Goal: Find contact information: Find contact information

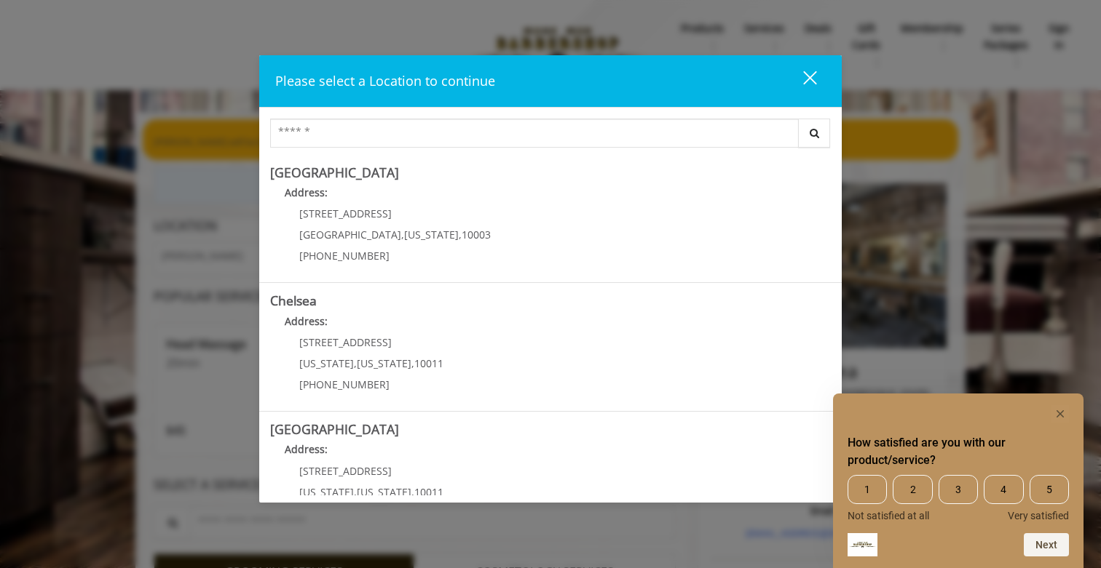
click at [812, 75] on div "close dialog" at bounding box center [810, 78] width 14 height 14
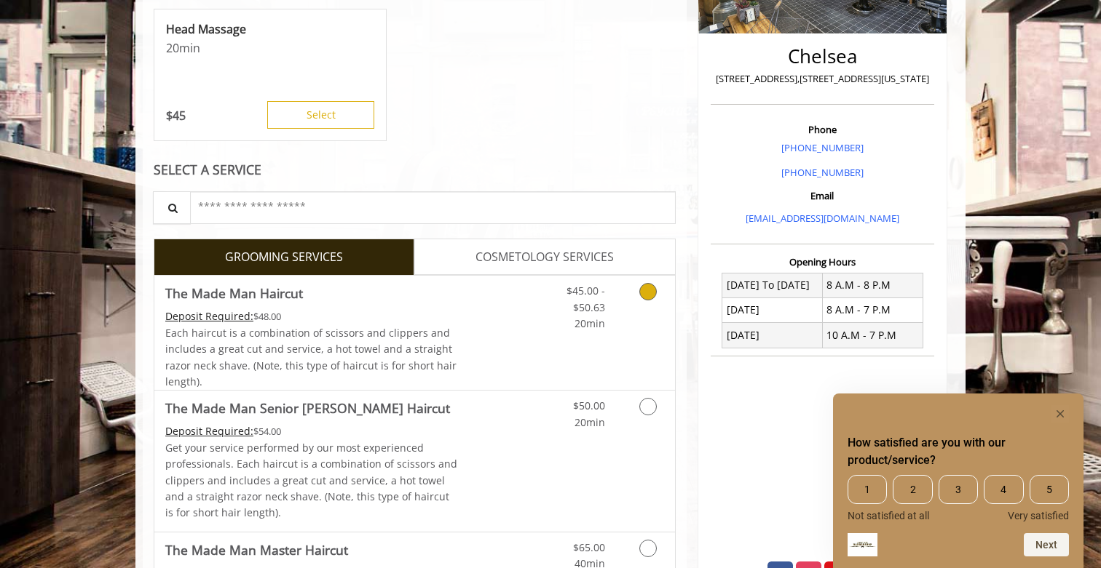
scroll to position [362, 0]
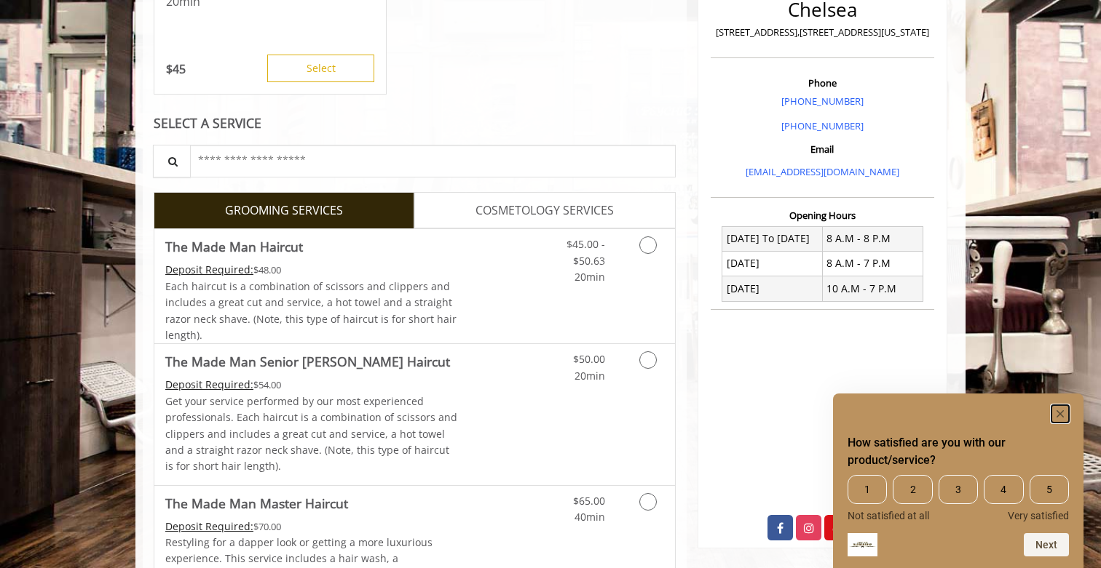
click at [1059, 413] on icon "Hide survey" at bounding box center [1059, 414] width 7 height 7
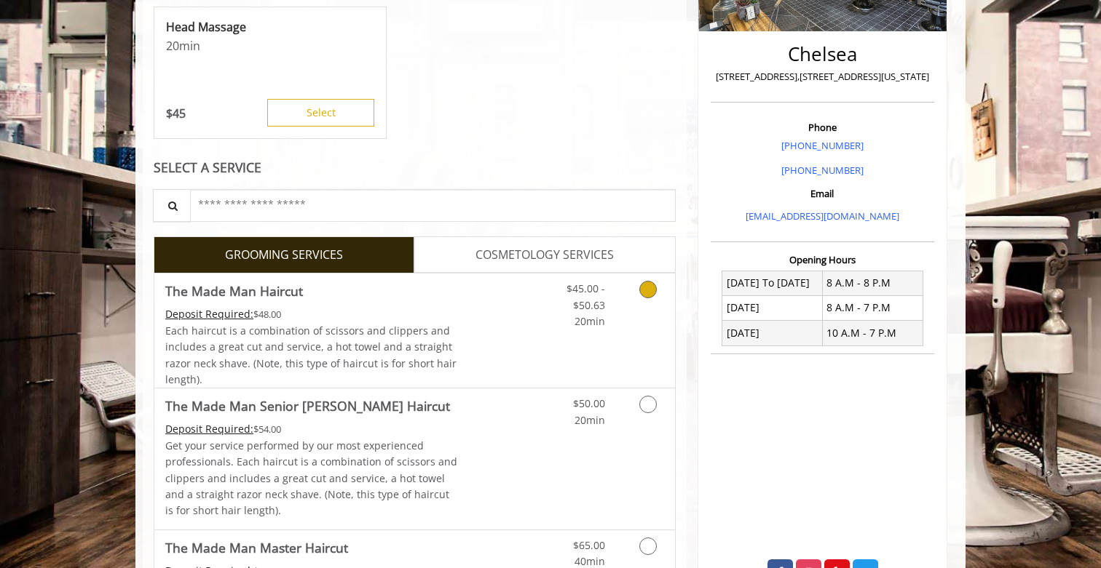
scroll to position [294, 0]
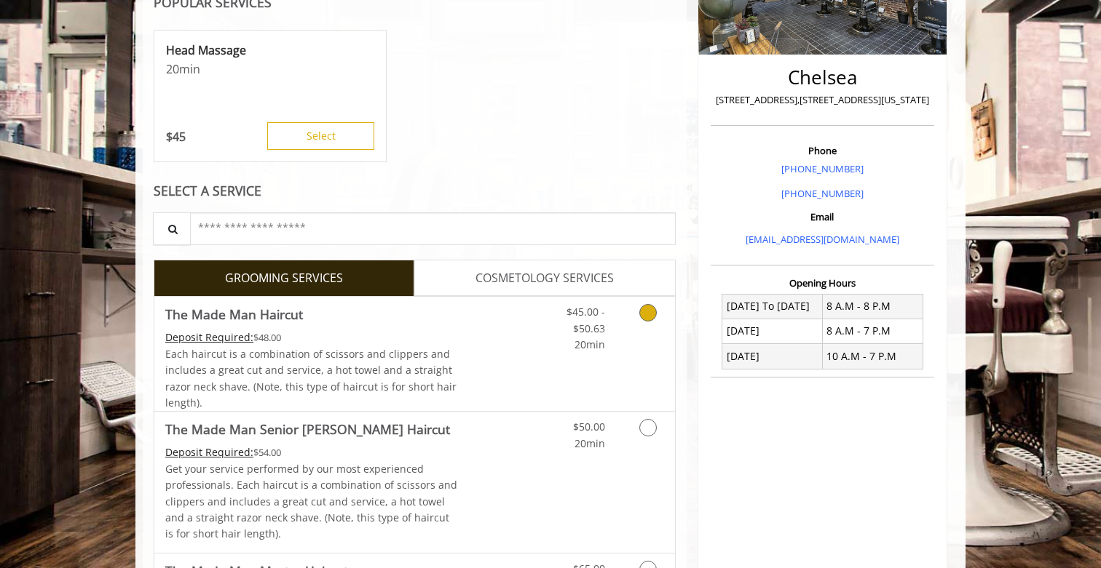
click at [648, 316] on icon "Grooming services" at bounding box center [647, 312] width 17 height 17
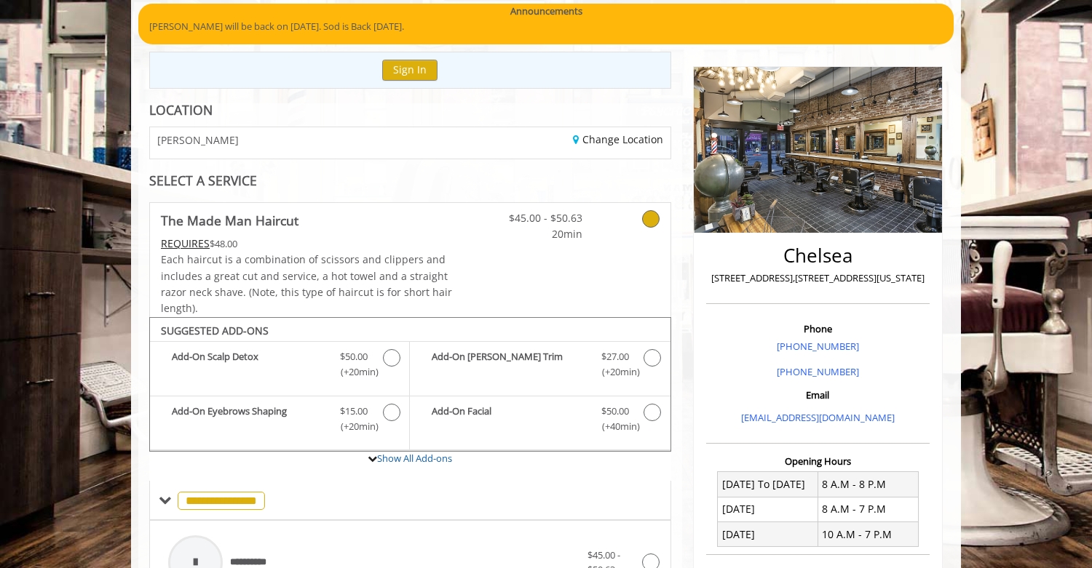
scroll to position [0, 0]
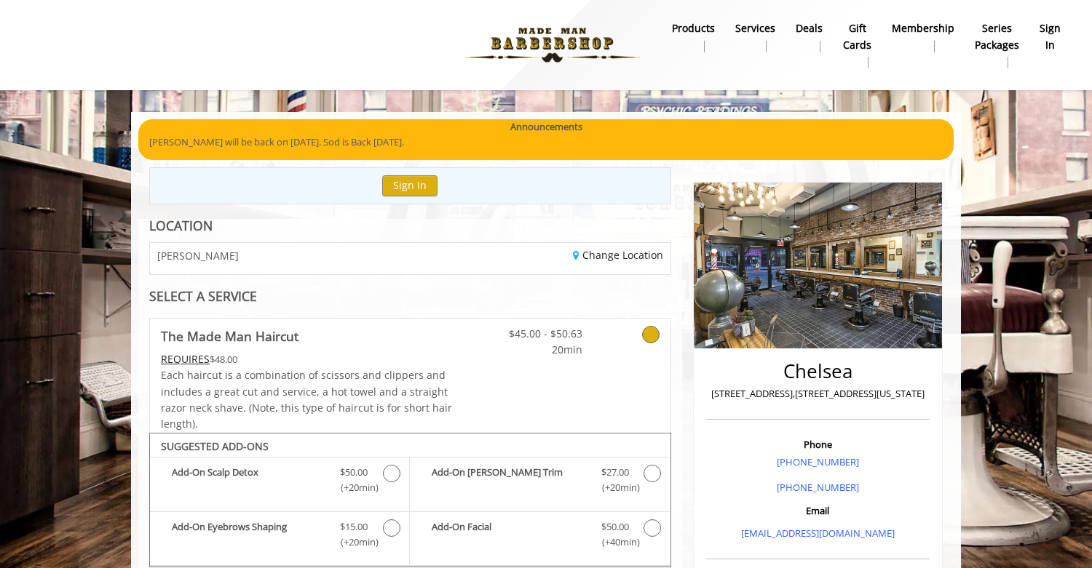
drag, startPoint x: 781, startPoint y: 370, endPoint x: 926, endPoint y: 398, distance: 147.6
click at [926, 399] on div "Chelsea [STREET_ADDRESS],[STREET_ADDRESS][US_STATE]" at bounding box center [817, 387] width 223 height 66
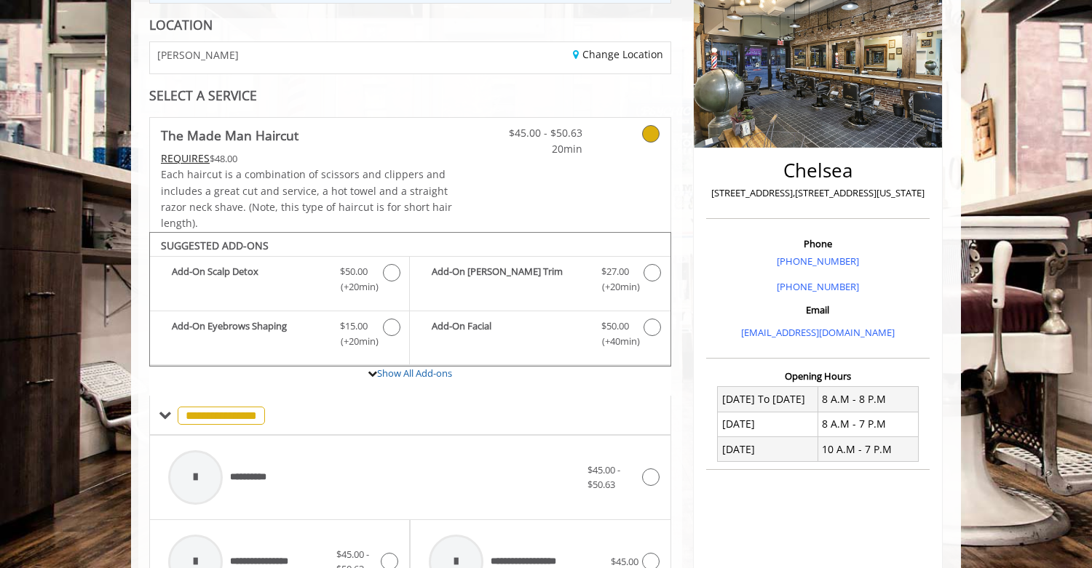
scroll to position [197, 0]
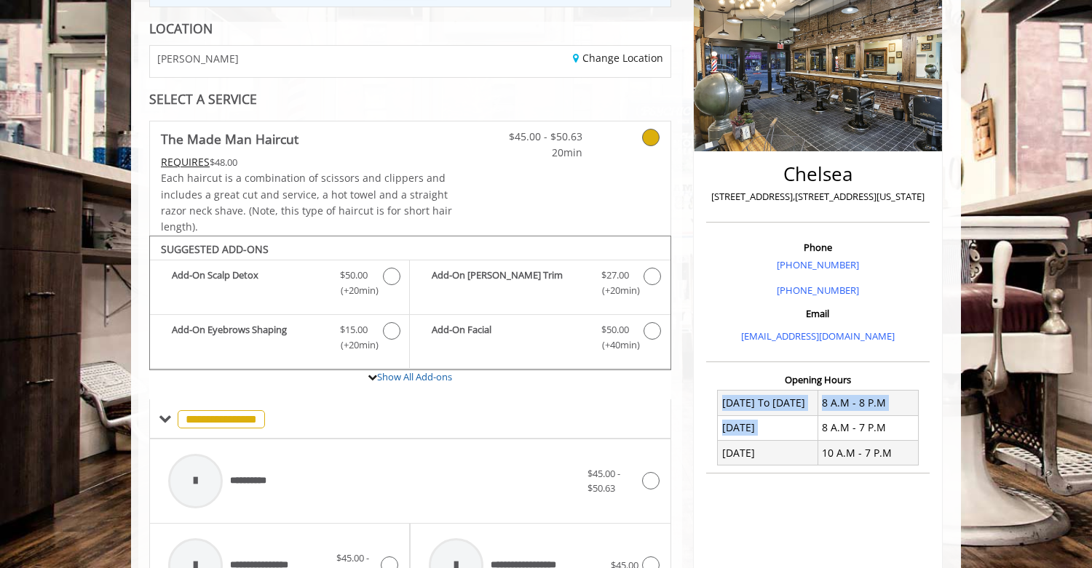
drag, startPoint x: 739, startPoint y: 405, endPoint x: 839, endPoint y: 423, distance: 101.4
click at [837, 421] on tbody "[DATE] To [DATE] 8 A.M - 8 P.M [DATE] 8 A.M - 7 P.M [DATE] 10 A.M - 7 P.M" at bounding box center [818, 428] width 200 height 75
click at [733, 445] on td "[DATE]" at bounding box center [768, 453] width 100 height 25
drag, startPoint x: 740, startPoint y: 407, endPoint x: 871, endPoint y: 428, distance: 133.4
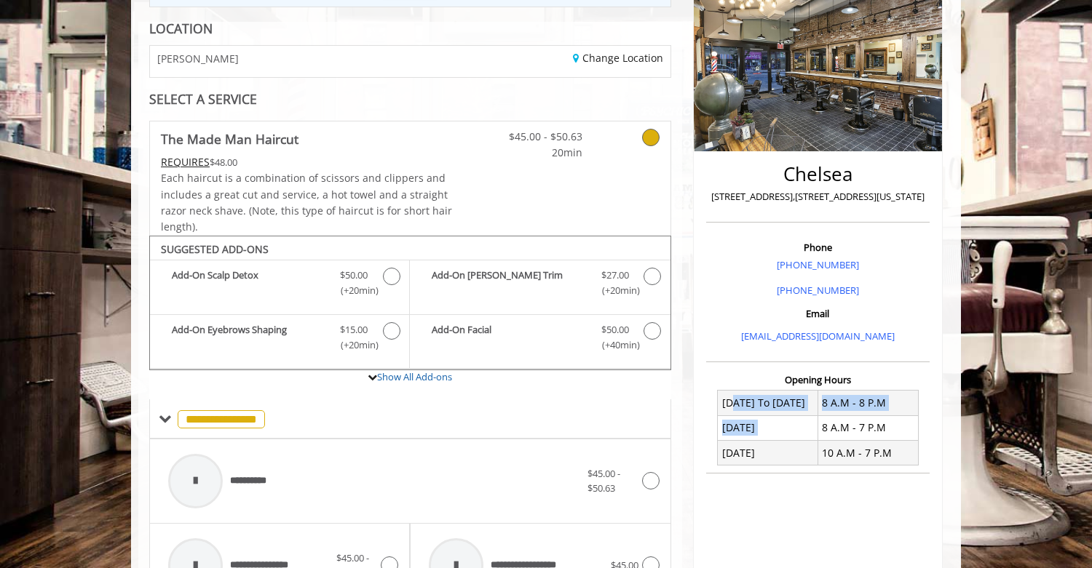
click at [868, 423] on tbody "[DATE] To [DATE] 8 A.M - 8 P.M [DATE] 8 A.M - 7 P.M [DATE] 10 A.M - 7 P.M" at bounding box center [818, 428] width 200 height 75
click at [863, 427] on td "8 A.M - 7 P.M" at bounding box center [867, 428] width 100 height 25
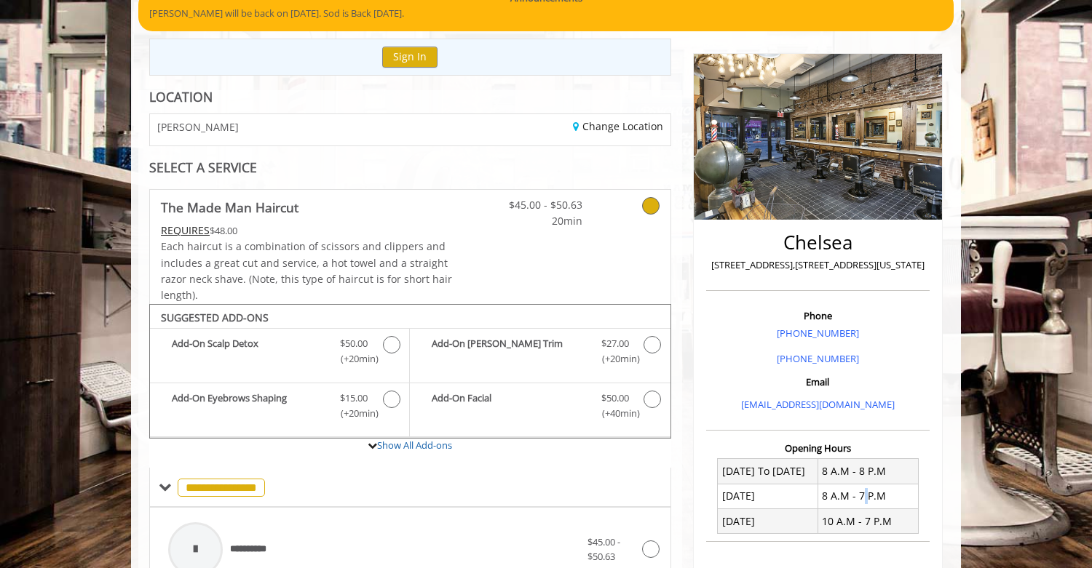
scroll to position [114, 0]
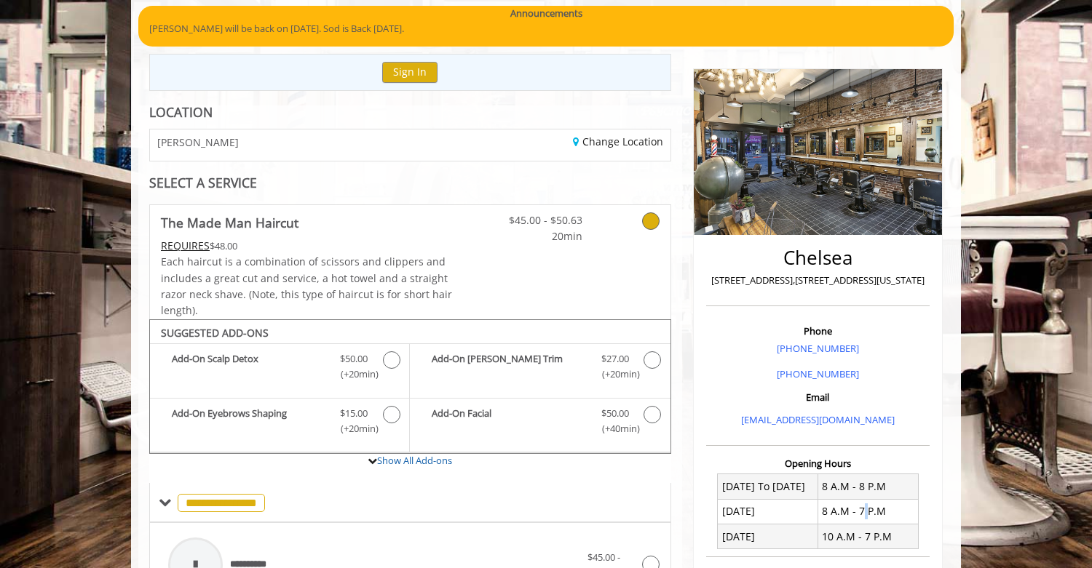
drag, startPoint x: 713, startPoint y: 279, endPoint x: 940, endPoint y: 280, distance: 227.1
click at [940, 280] on div "Chelsea [STREET_ADDRESS],[STREET_ADDRESS][US_STATE] Phone [PHONE_NUMBER] [PHONE…" at bounding box center [818, 432] width 250 height 728
copy p "[STREET_ADDRESS],[STREET_ADDRESS][US_STATE]"
click at [790, 278] on p "[STREET_ADDRESS],[STREET_ADDRESS][US_STATE]" at bounding box center [818, 280] width 216 height 15
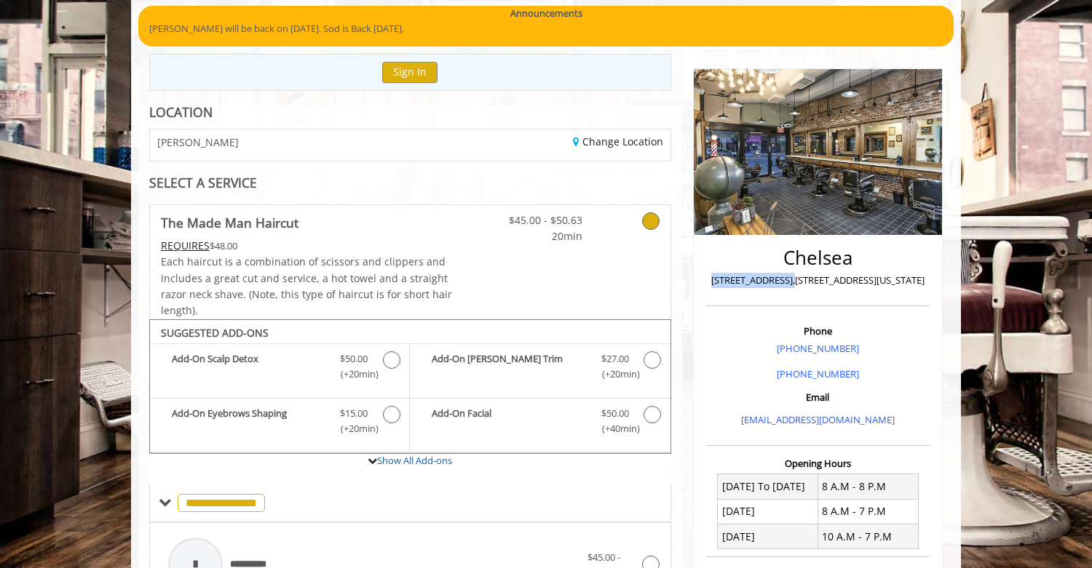
drag, startPoint x: 793, startPoint y: 278, endPoint x: 706, endPoint y: 281, distance: 86.7
click at [706, 281] on div "Chelsea [STREET_ADDRESS],[STREET_ADDRESS][US_STATE]" at bounding box center [817, 273] width 223 height 66
copy p "[STREET_ADDRESS]"
